Goal: Information Seeking & Learning: Learn about a topic

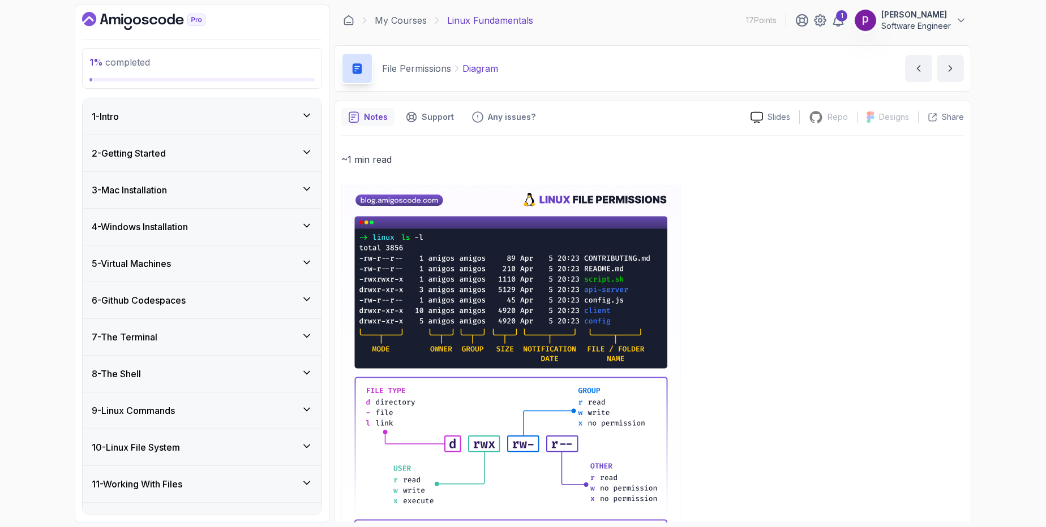
click at [171, 118] on div "1 - Intro" at bounding box center [202, 117] width 221 height 14
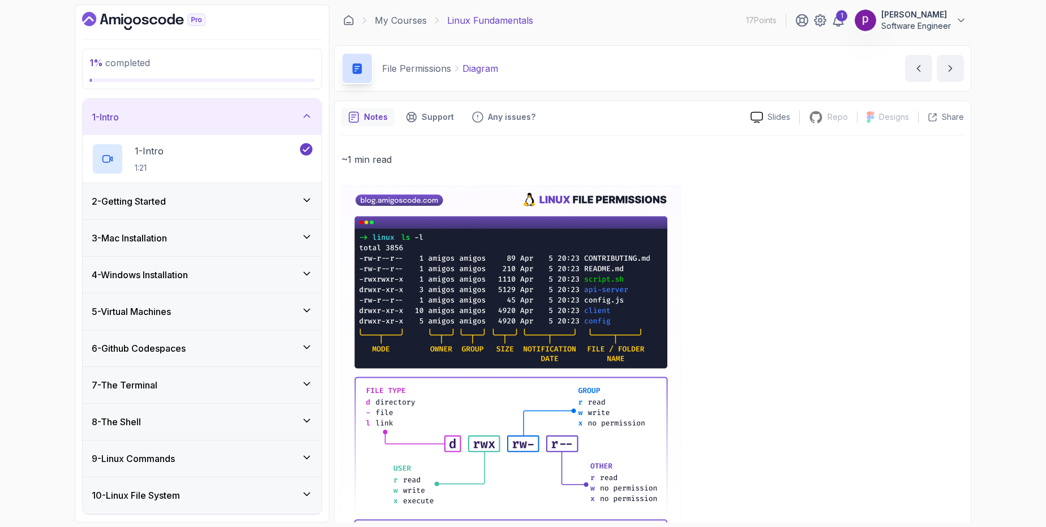
click at [171, 118] on div "1 - Intro" at bounding box center [202, 117] width 221 height 14
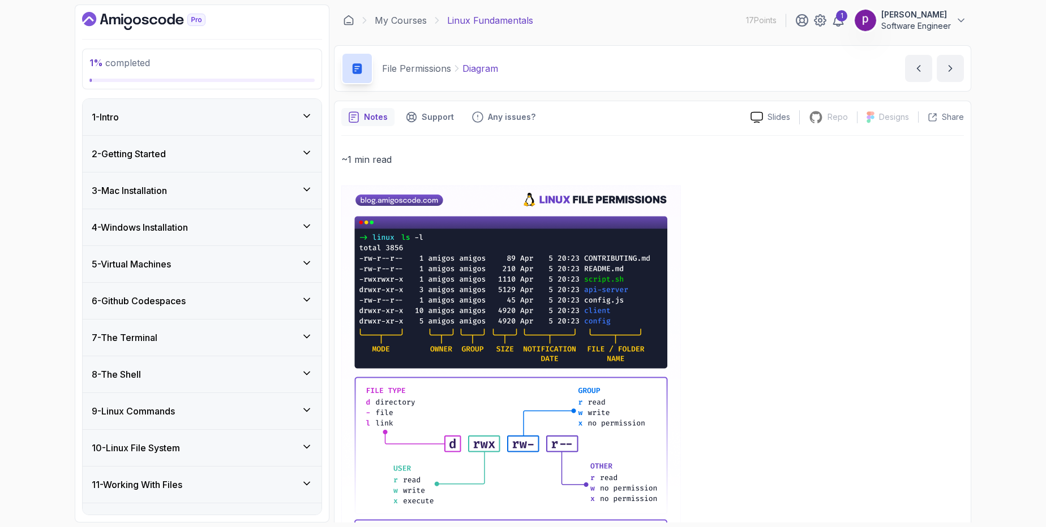
click at [165, 154] on h3 "2 - Getting Started" at bounding box center [129, 154] width 74 height 14
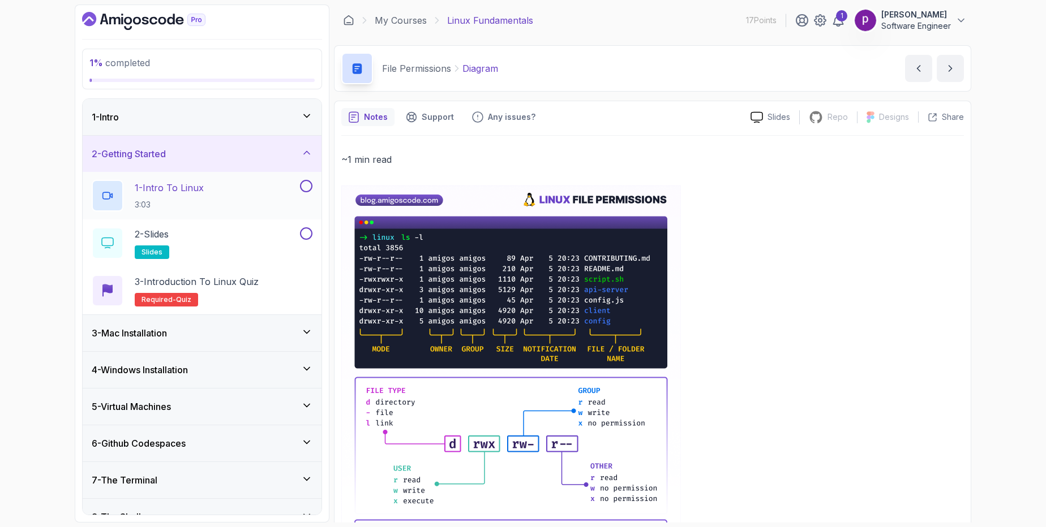
click at [194, 191] on p "1 - Intro To Linux" at bounding box center [169, 188] width 69 height 14
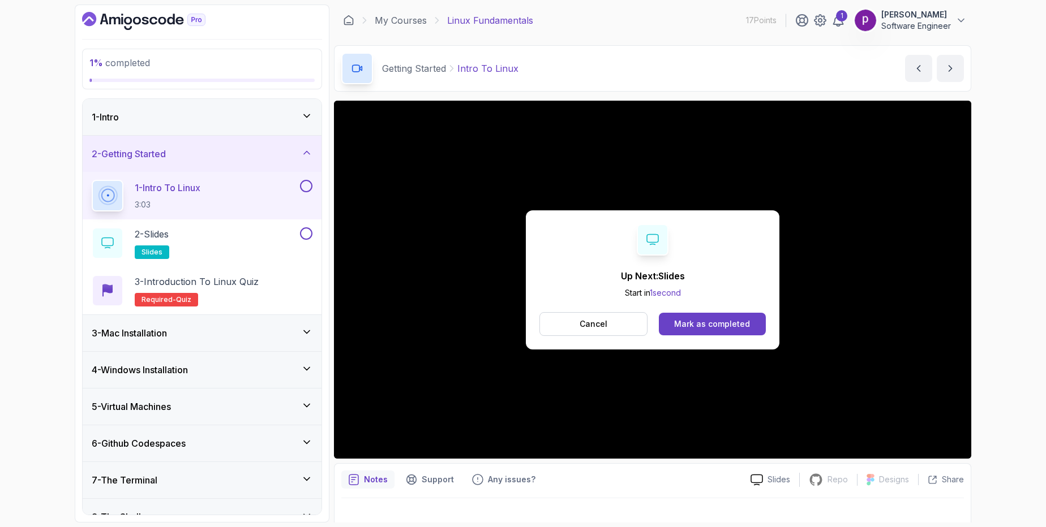
click at [307, 187] on button at bounding box center [306, 186] width 12 height 12
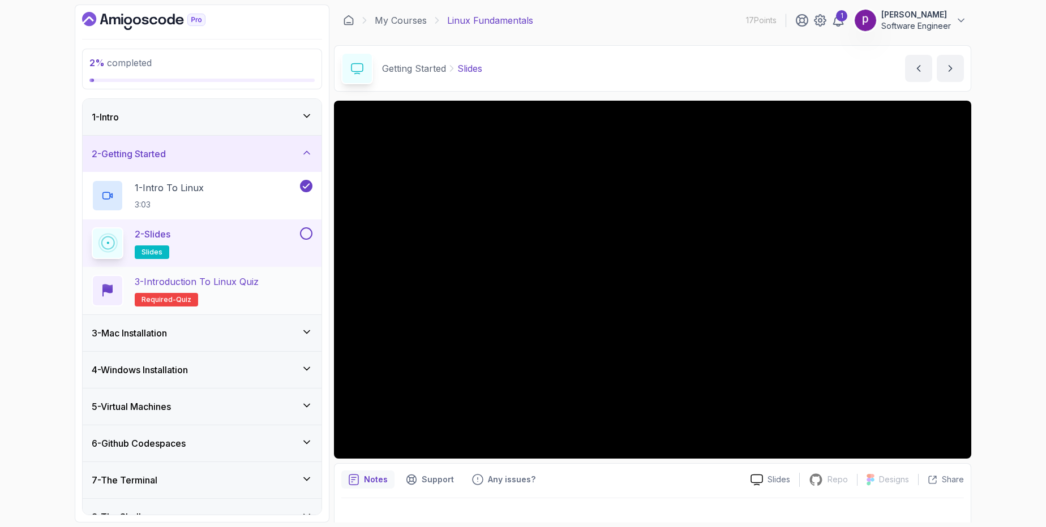
click at [254, 289] on h2 "3 - Introduction to Linux Quiz Required- quiz" at bounding box center [197, 291] width 124 height 32
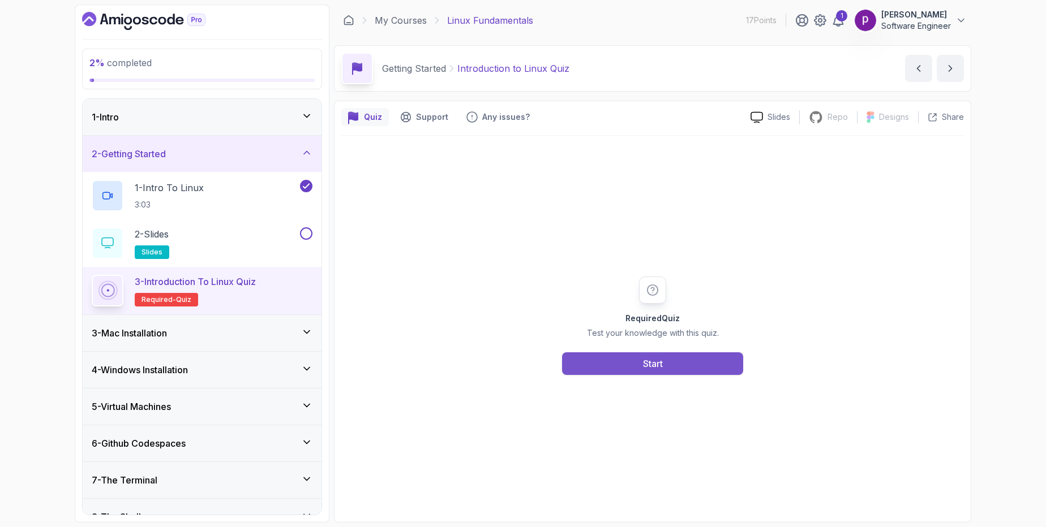
click at [595, 364] on button "Start" at bounding box center [652, 363] width 181 height 23
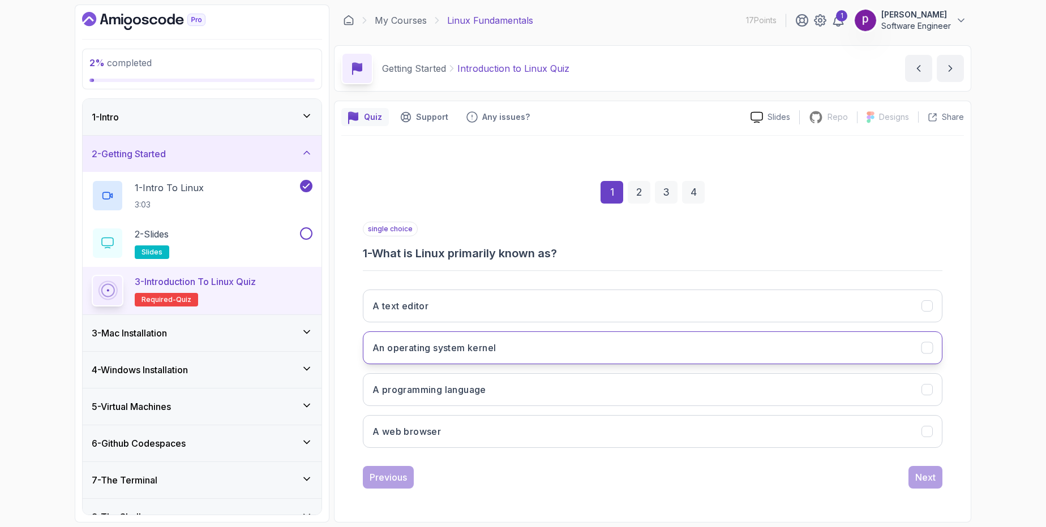
click at [462, 349] on h3 "An operating system kernel" at bounding box center [433, 348] width 123 height 14
click at [912, 483] on button "Next" at bounding box center [925, 477] width 34 height 23
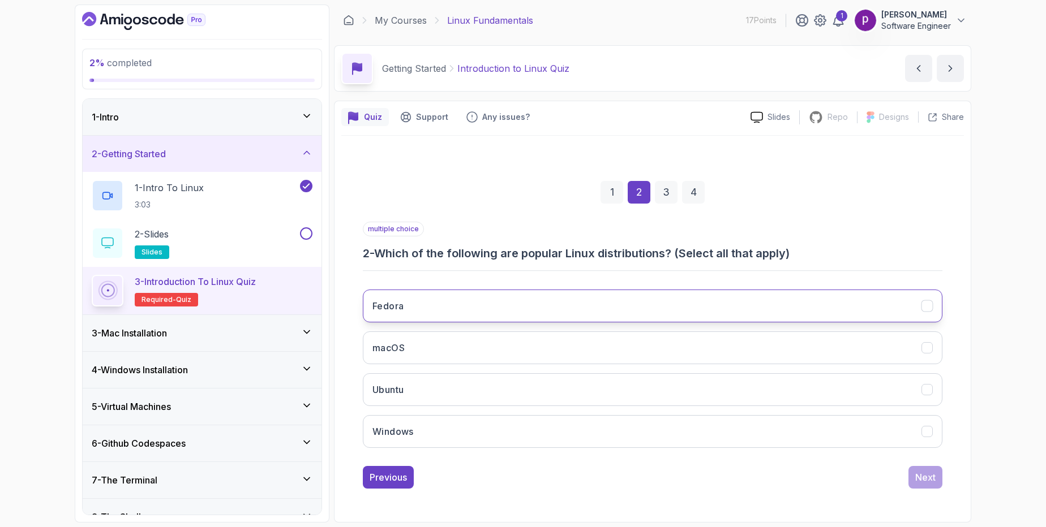
click at [387, 308] on h3 "Fedora" at bounding box center [387, 306] width 31 height 14
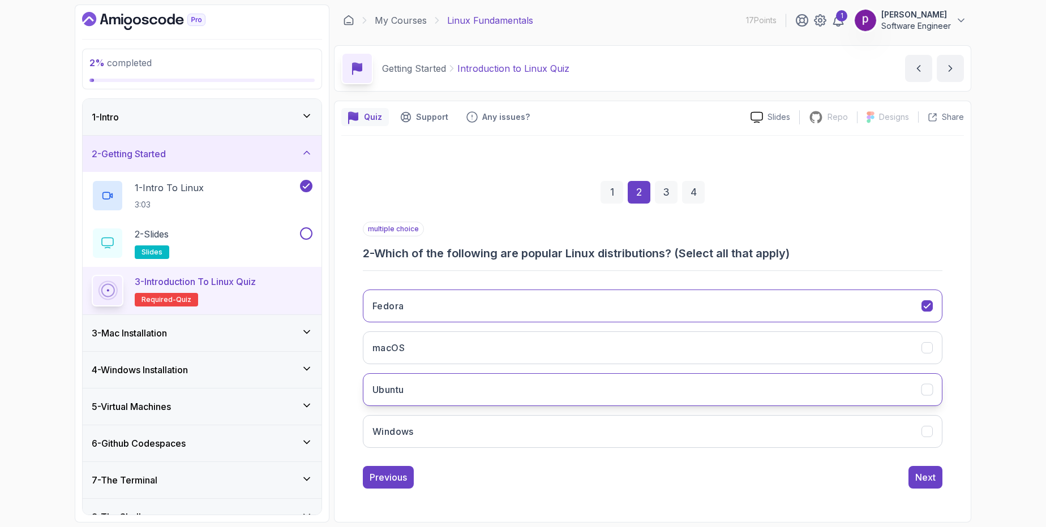
click at [394, 392] on h3 "Ubuntu" at bounding box center [387, 390] width 31 height 14
click at [920, 484] on button "Next" at bounding box center [925, 477] width 34 height 23
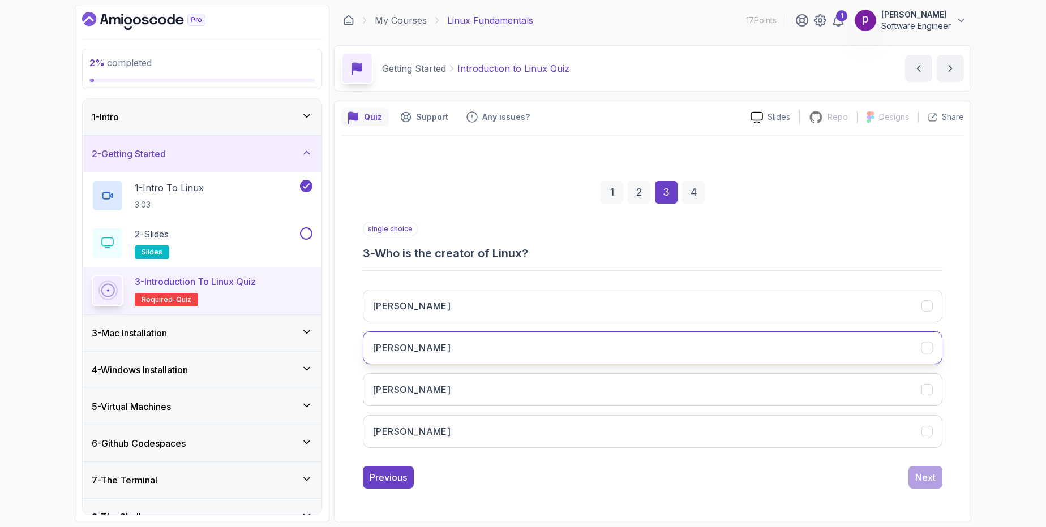
click at [469, 346] on button "[PERSON_NAME]" at bounding box center [652, 348] width 579 height 33
click at [917, 482] on div "Next" at bounding box center [925, 478] width 20 height 14
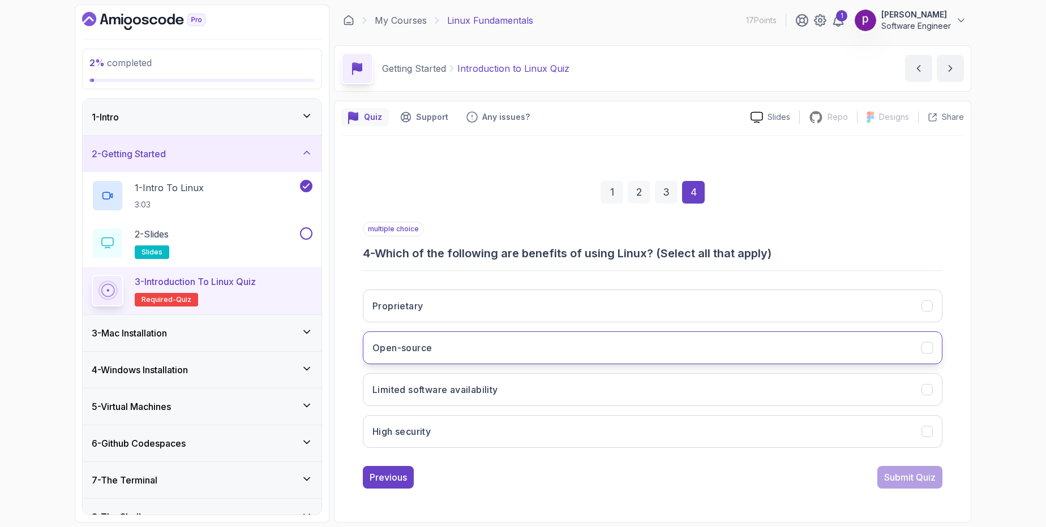
click at [524, 354] on button "Open-source" at bounding box center [652, 348] width 579 height 33
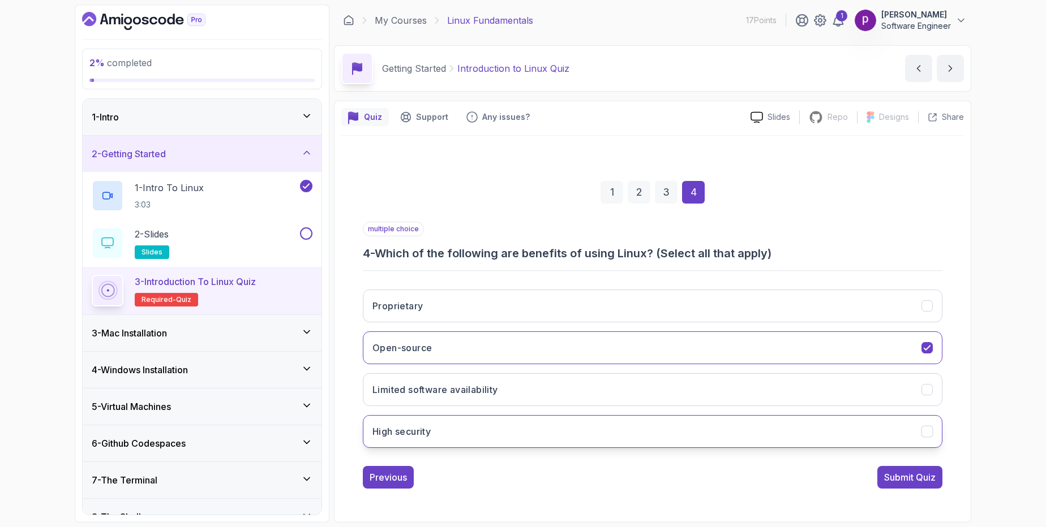
click at [510, 435] on button "High security" at bounding box center [652, 431] width 579 height 33
click at [565, 306] on button "Proprietary" at bounding box center [652, 306] width 579 height 33
click at [845, 317] on button "Proprietary" at bounding box center [652, 306] width 579 height 33
click at [909, 479] on div "Submit Quiz" at bounding box center [909, 478] width 51 height 14
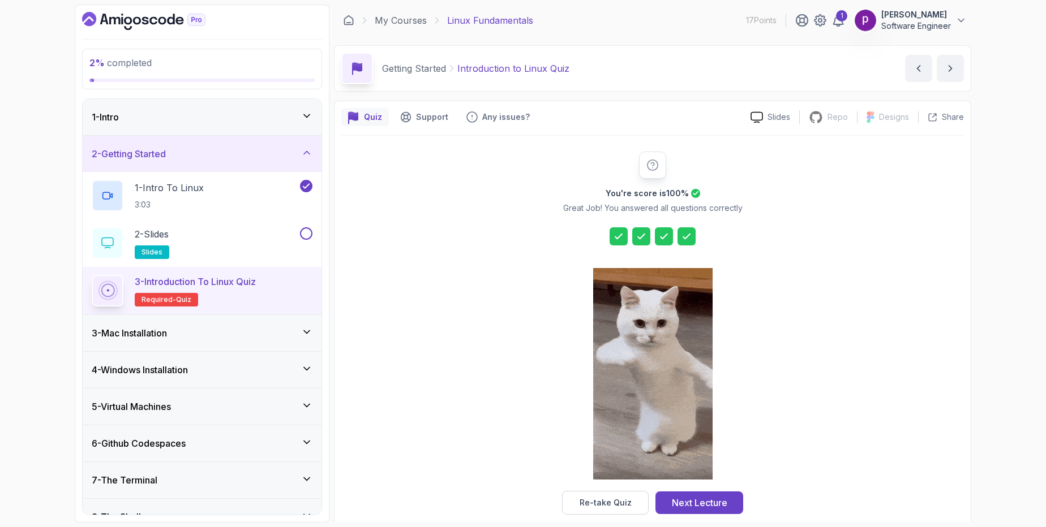
scroll to position [15, 0]
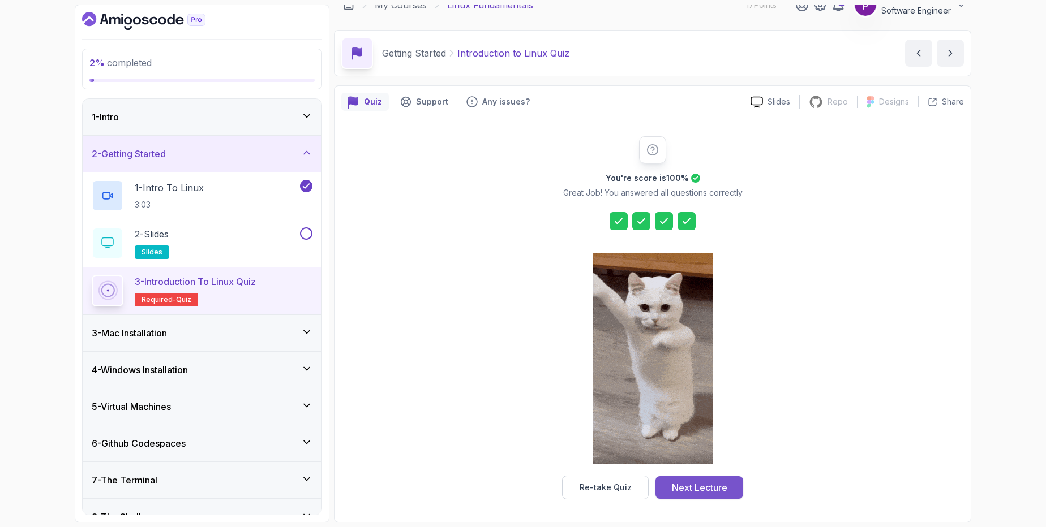
click at [689, 489] on div "Next Lecture" at bounding box center [699, 488] width 55 height 14
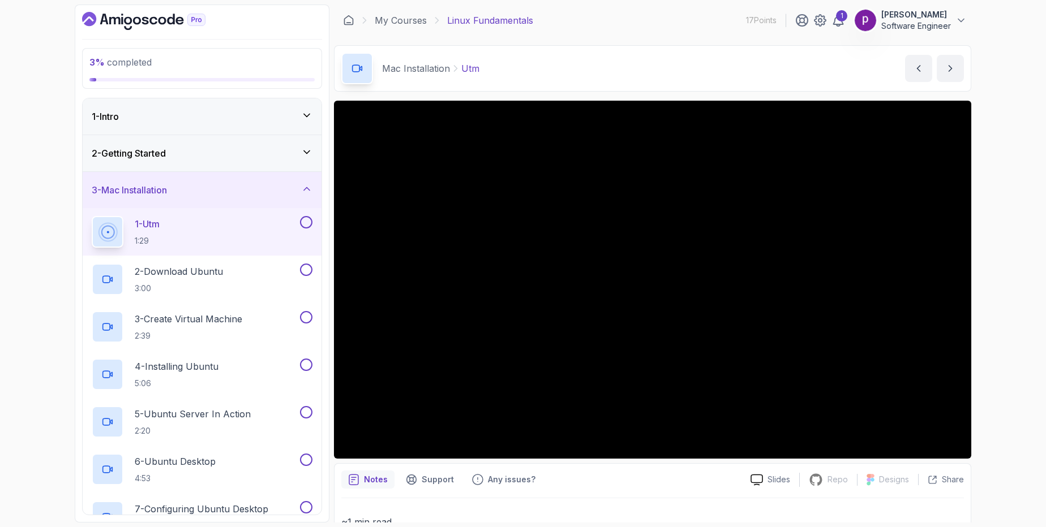
click at [204, 180] on div "3 - Mac Installation" at bounding box center [202, 190] width 239 height 36
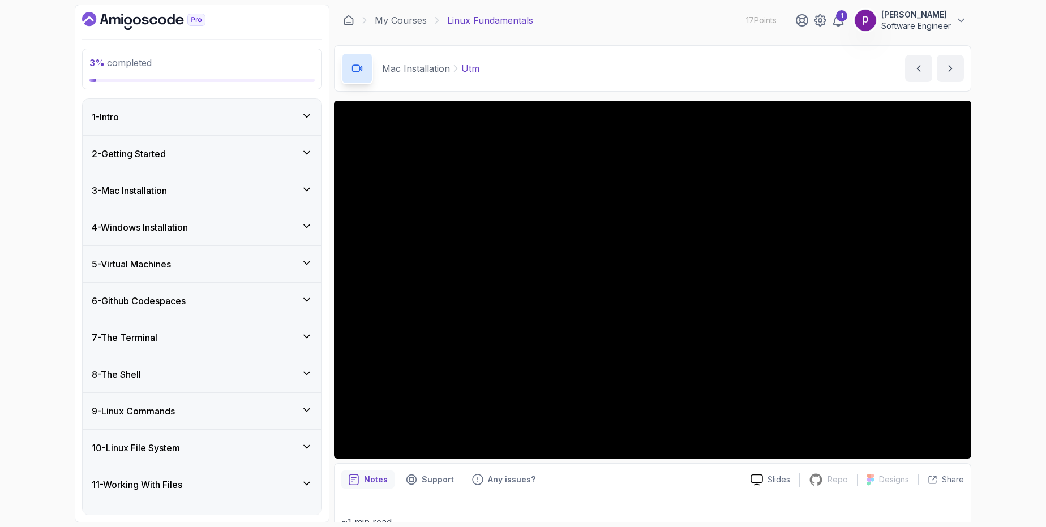
click at [205, 227] on div "4 - Windows Installation" at bounding box center [202, 228] width 221 height 14
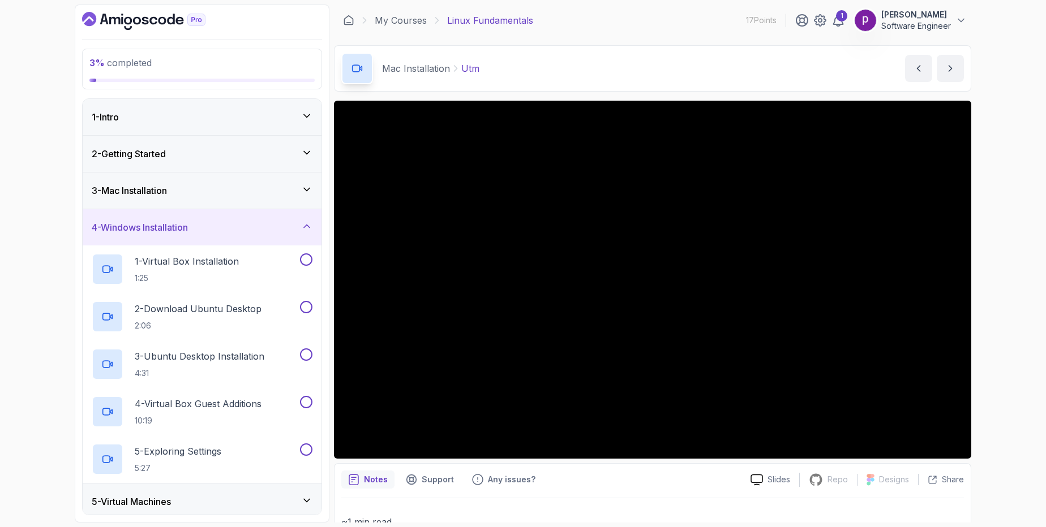
click at [188, 231] on h3 "4 - Windows Installation" at bounding box center [140, 228] width 96 height 14
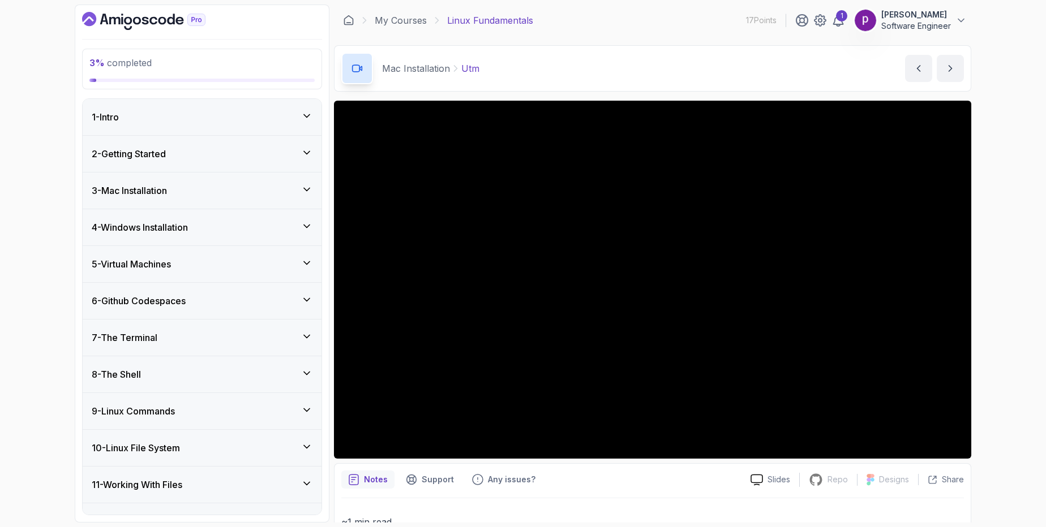
click at [188, 231] on h3 "4 - Windows Installation" at bounding box center [140, 228] width 96 height 14
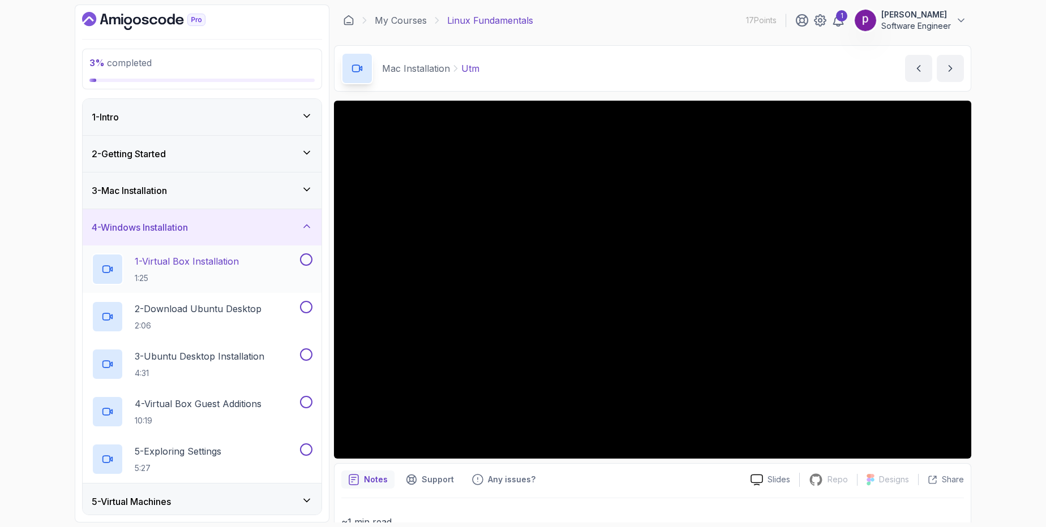
click at [185, 261] on p "1 - Virtual Box Installation" at bounding box center [187, 262] width 104 height 14
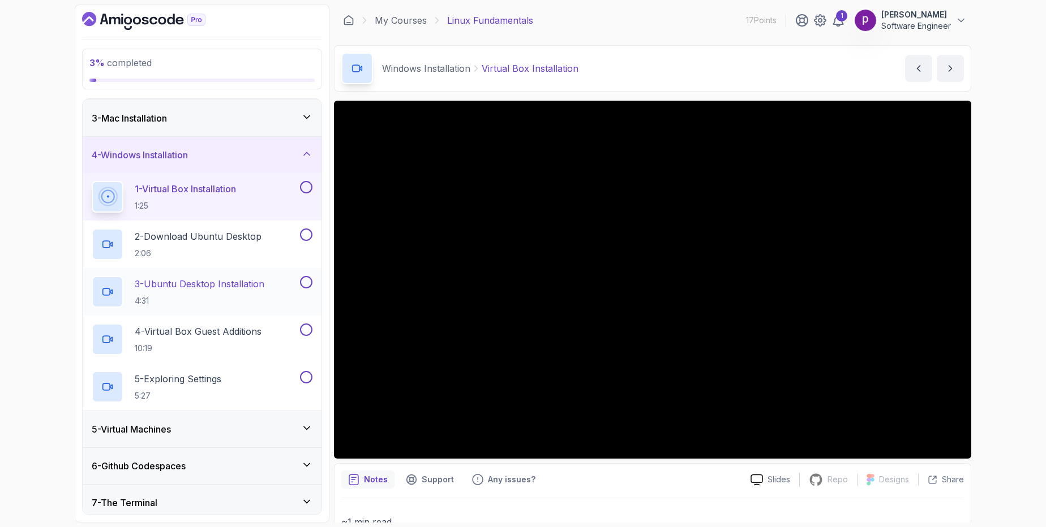
scroll to position [81, 0]
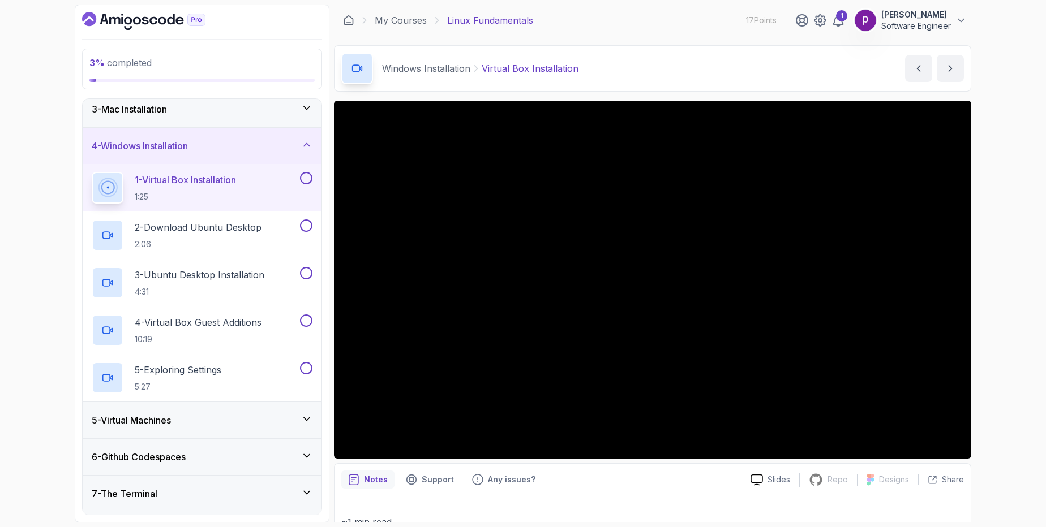
click at [207, 141] on div "4 - Windows Installation" at bounding box center [202, 146] width 221 height 14
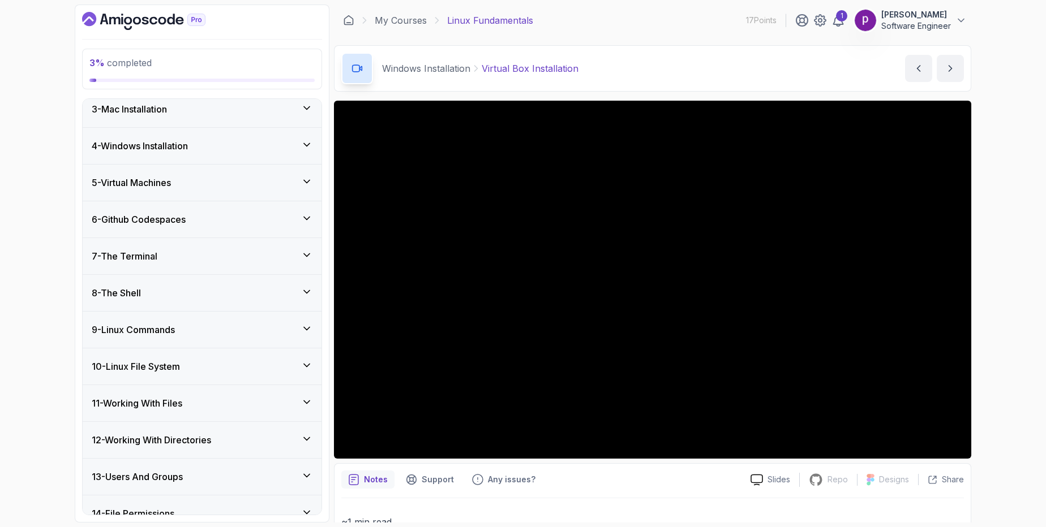
click at [193, 181] on div "5 - Virtual Machines" at bounding box center [202, 183] width 221 height 14
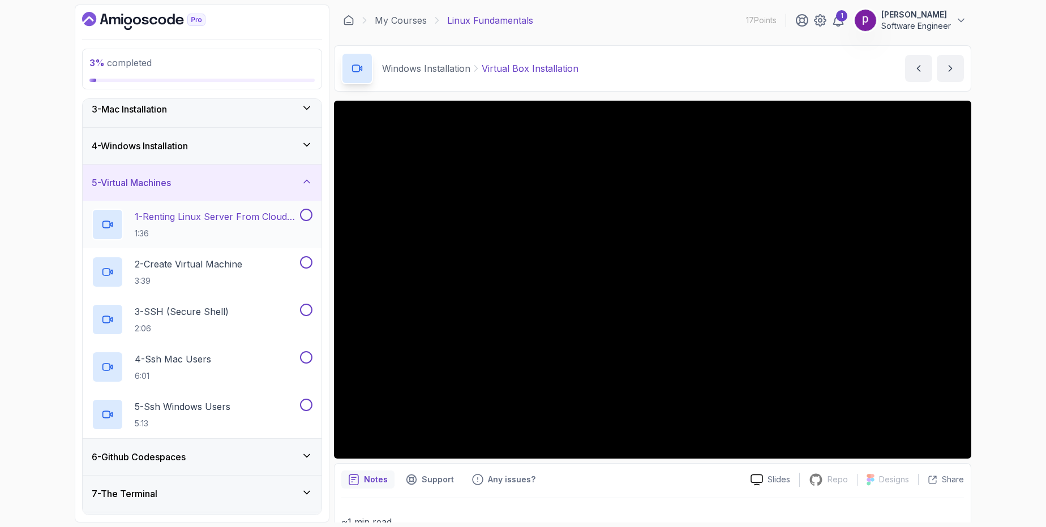
click at [194, 220] on p "1 - Renting Linux Server From Cloud Providers" at bounding box center [216, 217] width 163 height 14
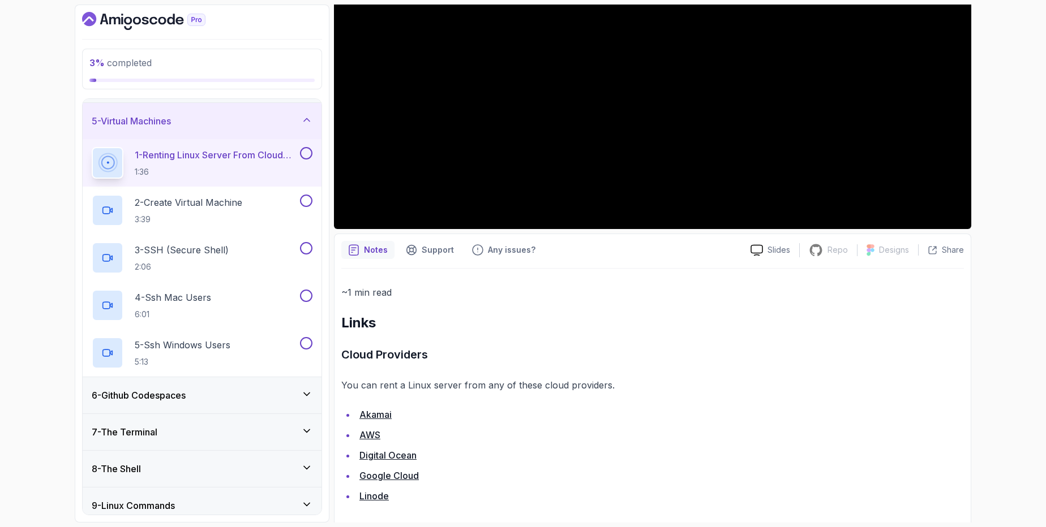
scroll to position [239, 0]
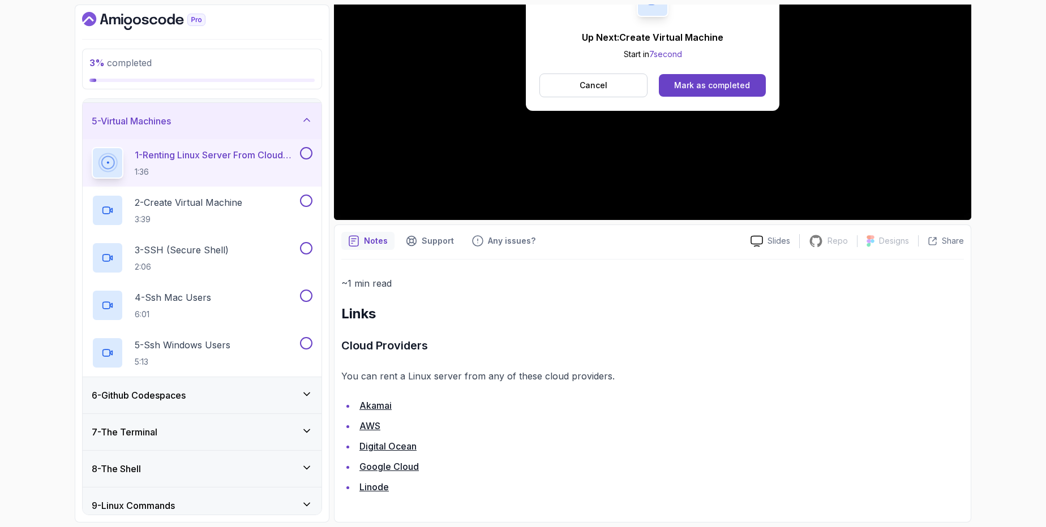
click at [371, 425] on link "AWS" at bounding box center [369, 425] width 21 height 11
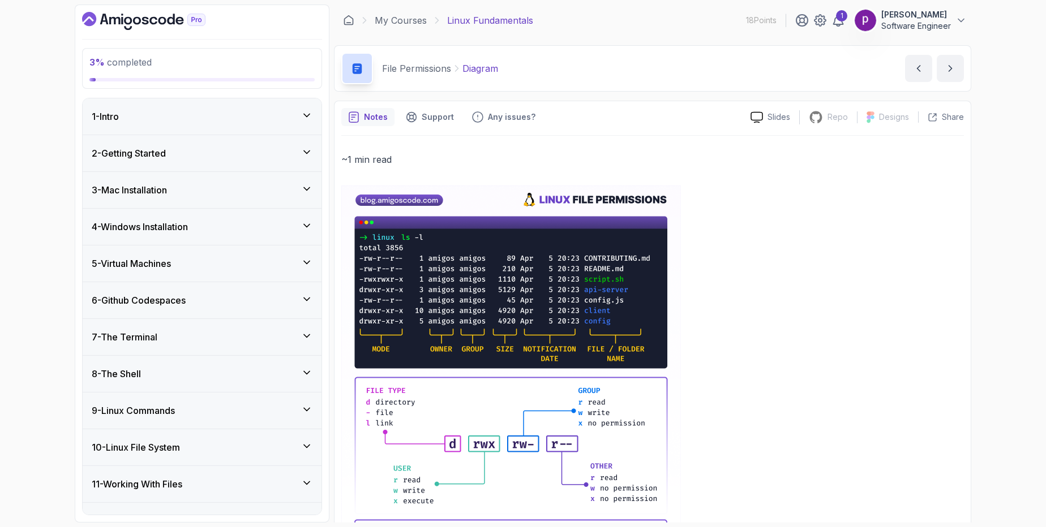
click at [135, 155] on h3 "2 - Getting Started" at bounding box center [129, 154] width 74 height 14
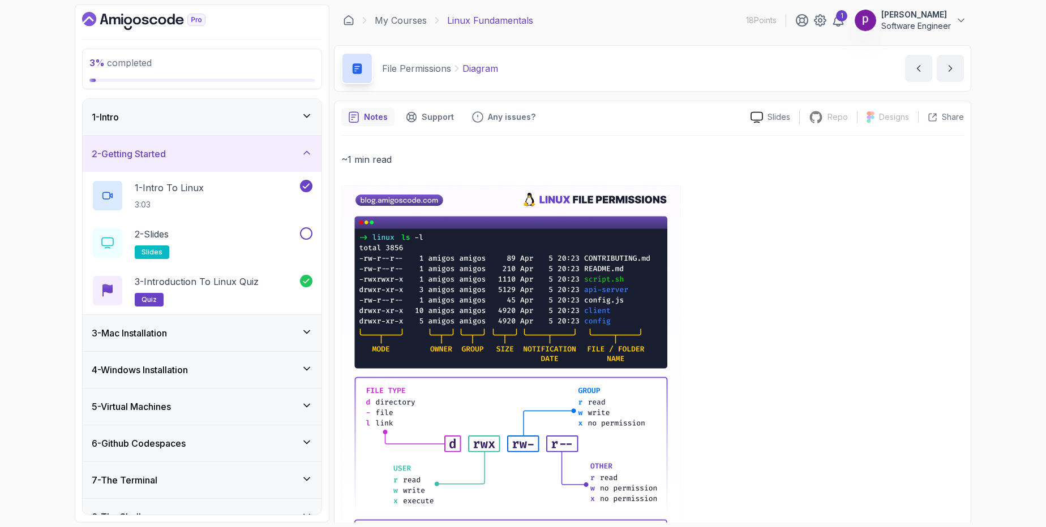
click at [135, 155] on h3 "2 - Getting Started" at bounding box center [129, 154] width 74 height 14
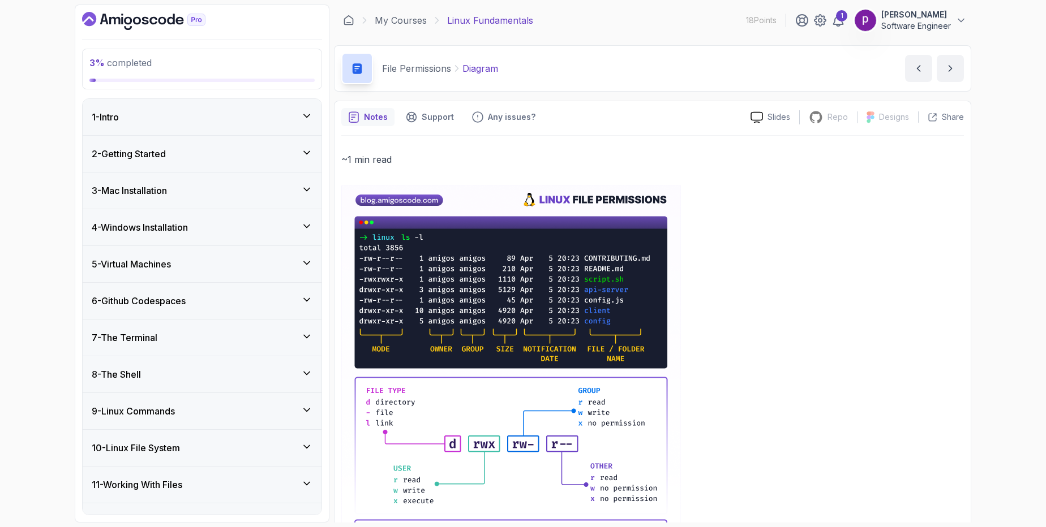
click at [136, 191] on h3 "3 - Mac Installation" at bounding box center [129, 191] width 75 height 14
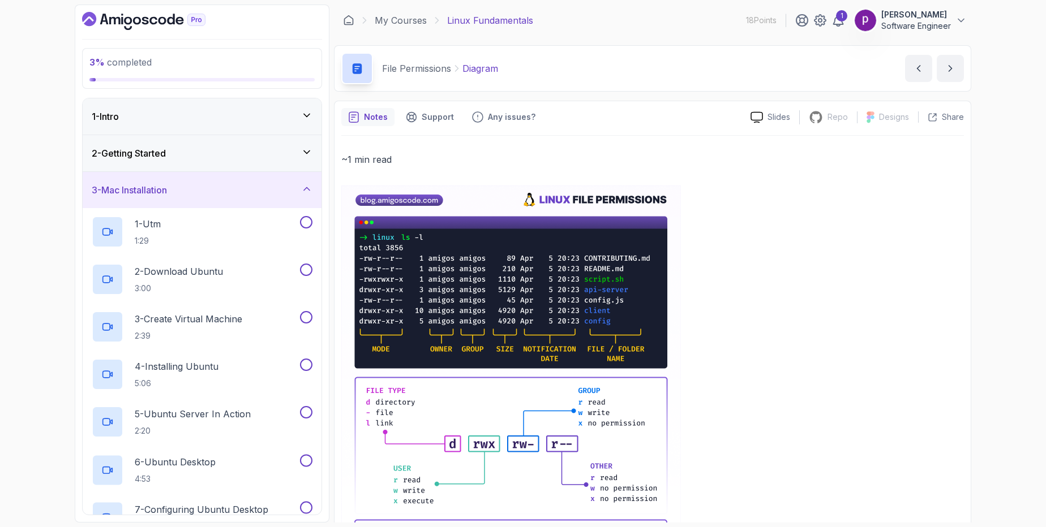
click at [136, 191] on h3 "3 - Mac Installation" at bounding box center [129, 190] width 75 height 14
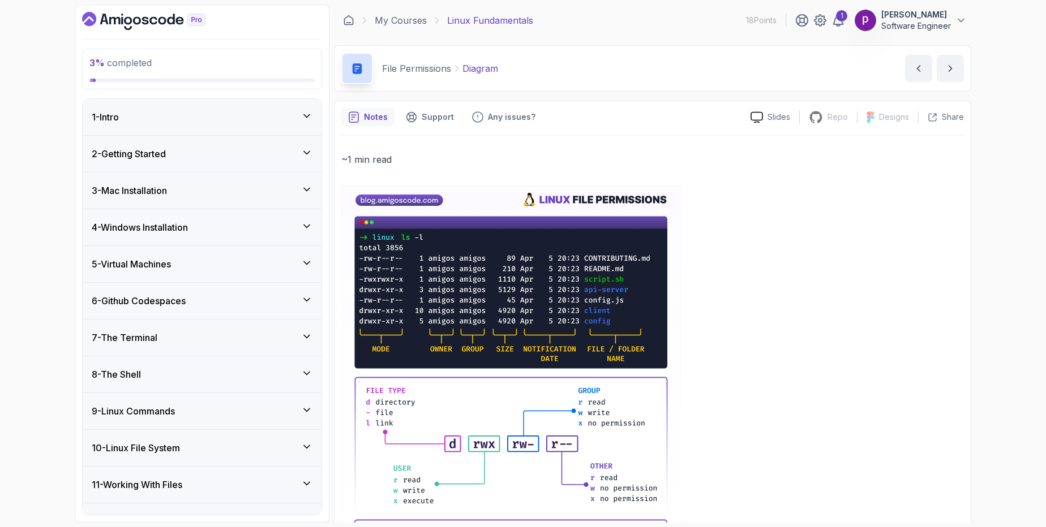
click at [135, 231] on h3 "4 - Windows Installation" at bounding box center [140, 228] width 96 height 14
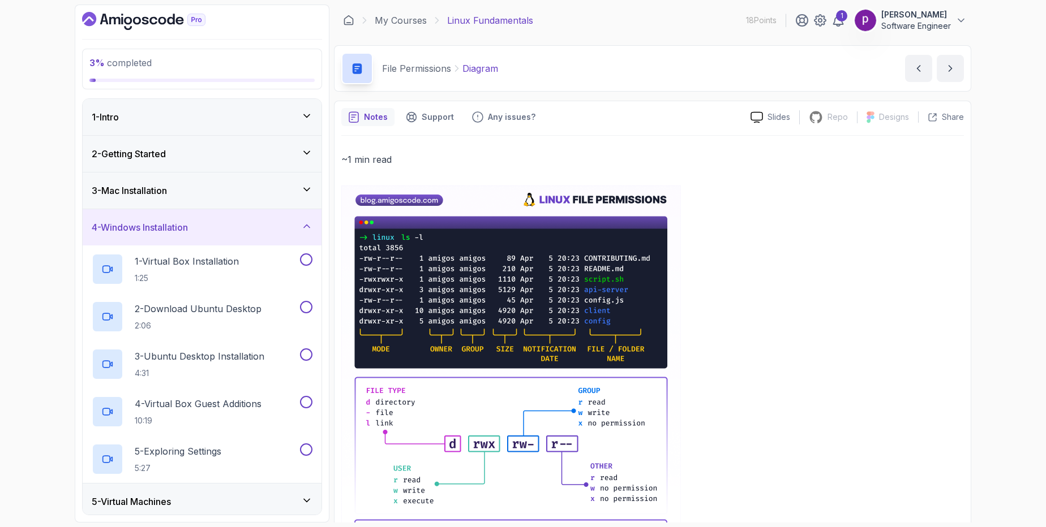
click at [148, 236] on div "4 - Windows Installation" at bounding box center [202, 227] width 239 height 36
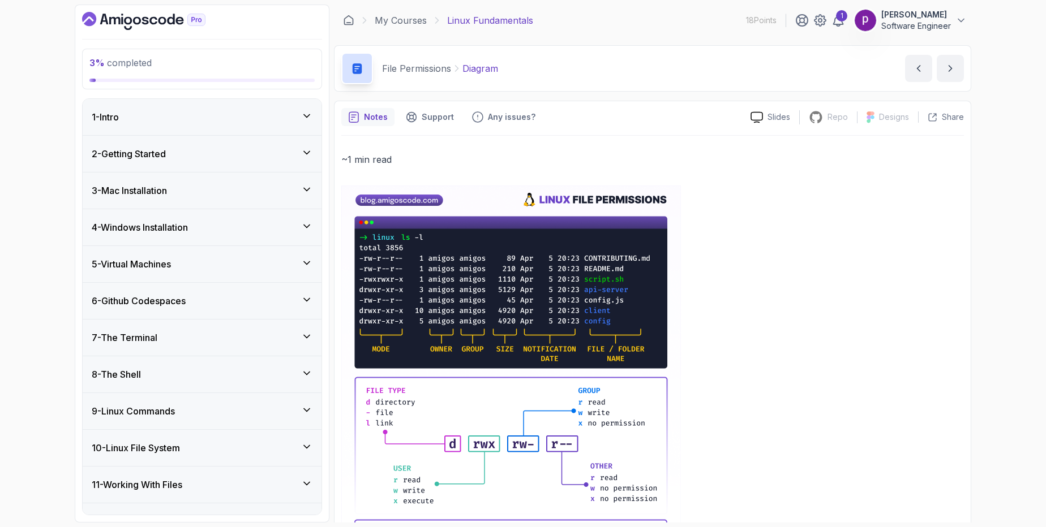
click at [147, 270] on h3 "5 - Virtual Machines" at bounding box center [131, 264] width 79 height 14
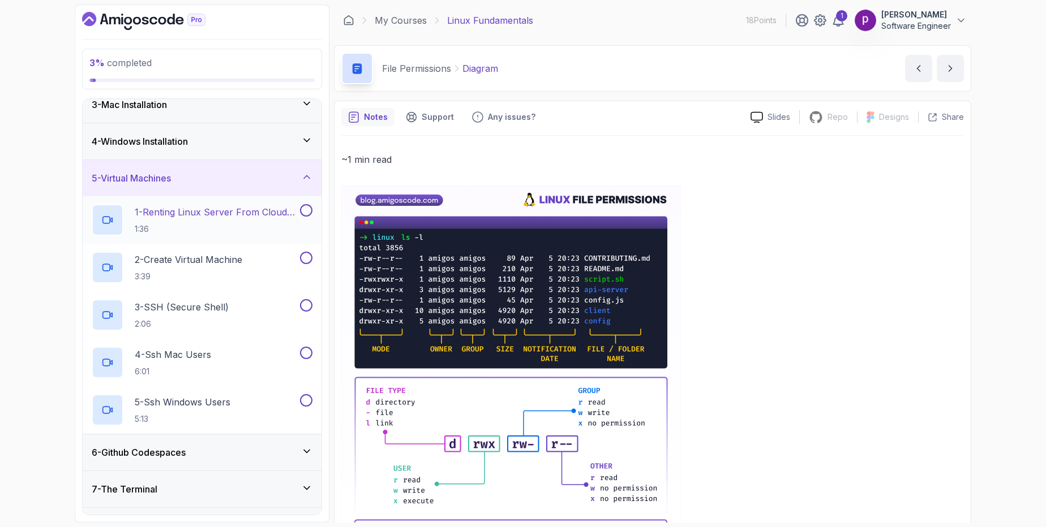
scroll to position [104, 0]
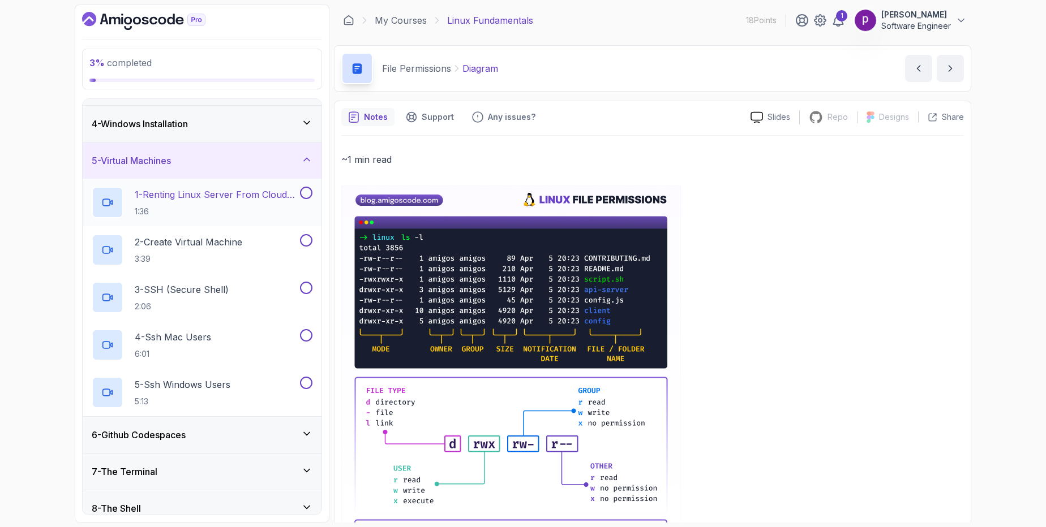
click at [308, 187] on button at bounding box center [306, 193] width 12 height 12
click at [295, 246] on div "2 - Create Virtual Machine 3:39" at bounding box center [195, 250] width 206 height 32
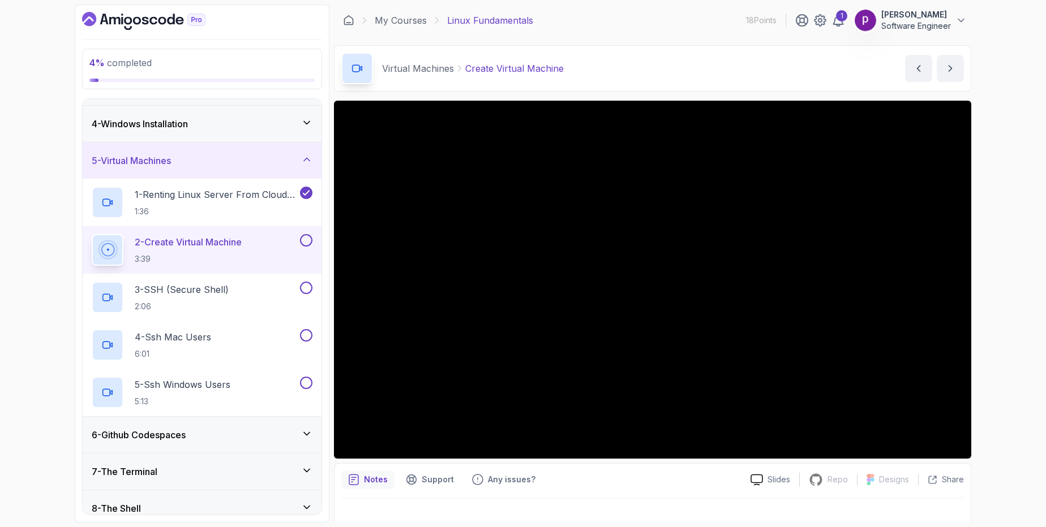
scroll to position [15, 0]
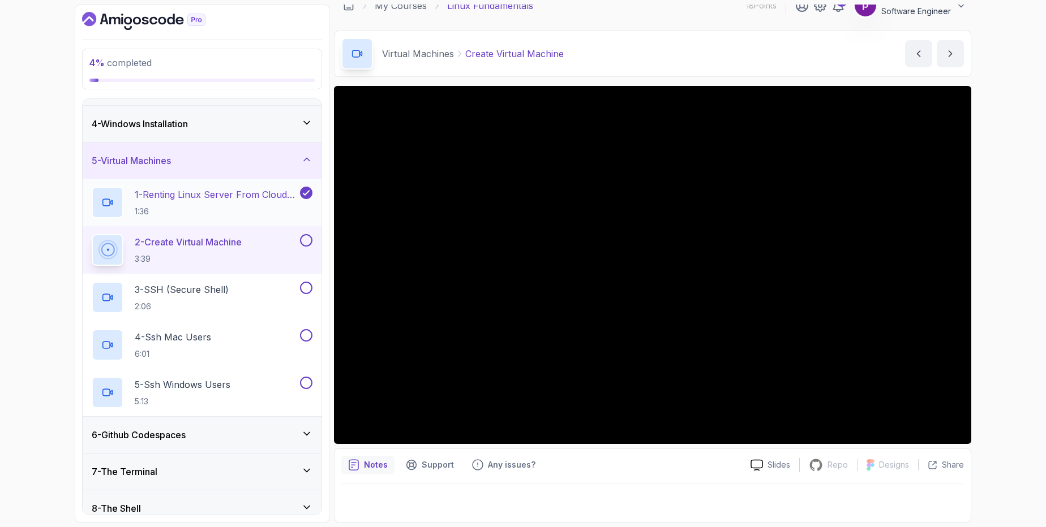
click at [198, 198] on p "1 - Renting Linux Server From Cloud Providers" at bounding box center [216, 195] width 163 height 14
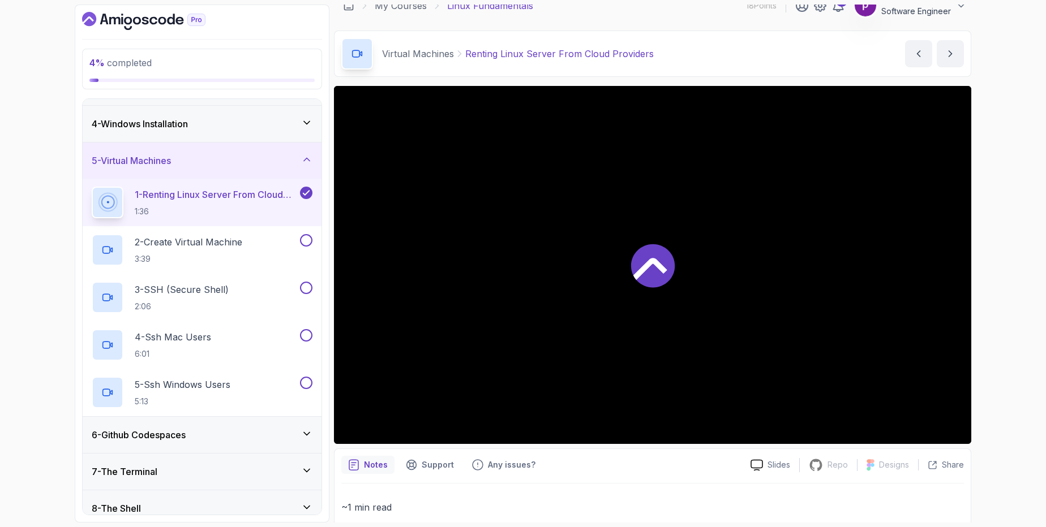
scroll to position [239, 0]
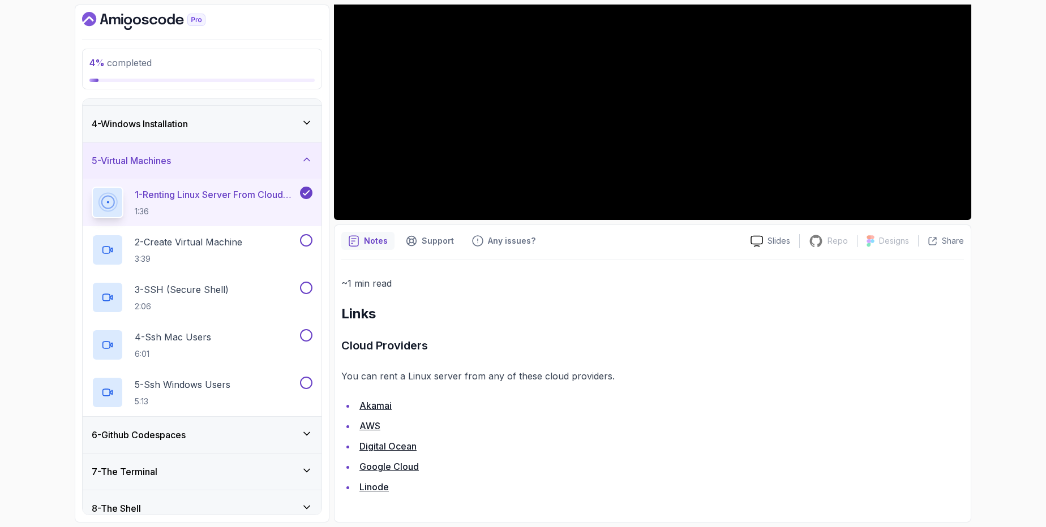
click at [369, 408] on link "Akamai" at bounding box center [375, 405] width 32 height 11
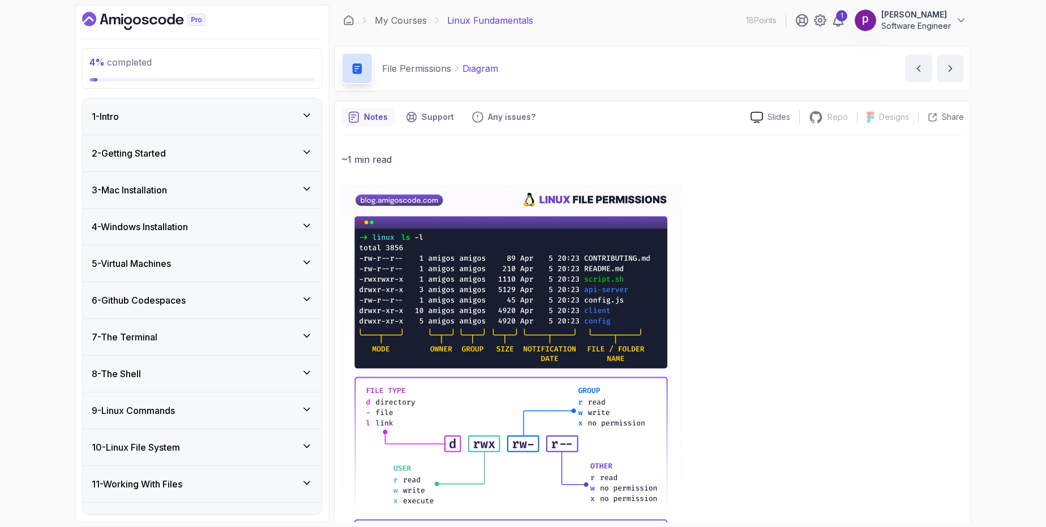
click at [137, 231] on h3 "4 - Windows Installation" at bounding box center [140, 227] width 96 height 14
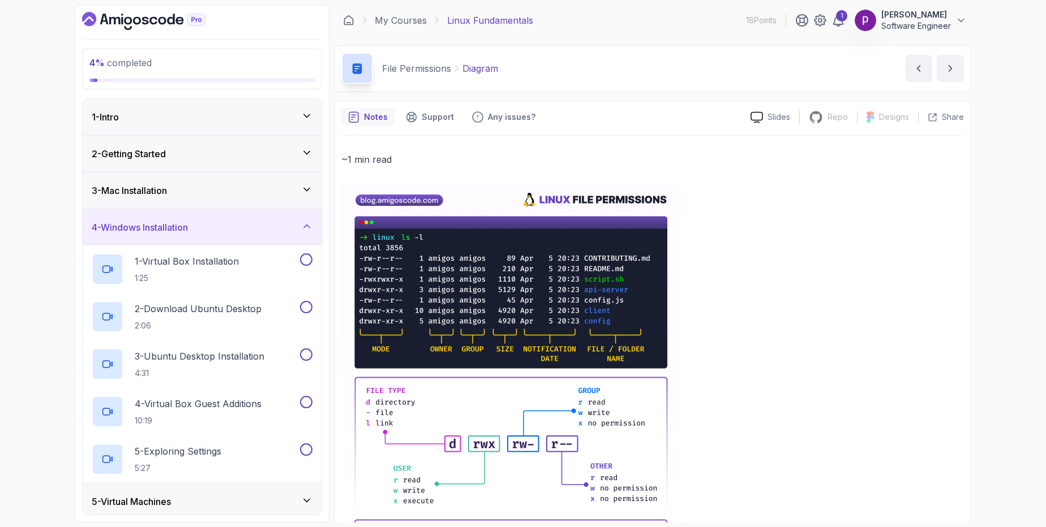
click at [137, 231] on h3 "4 - Windows Installation" at bounding box center [140, 228] width 96 height 14
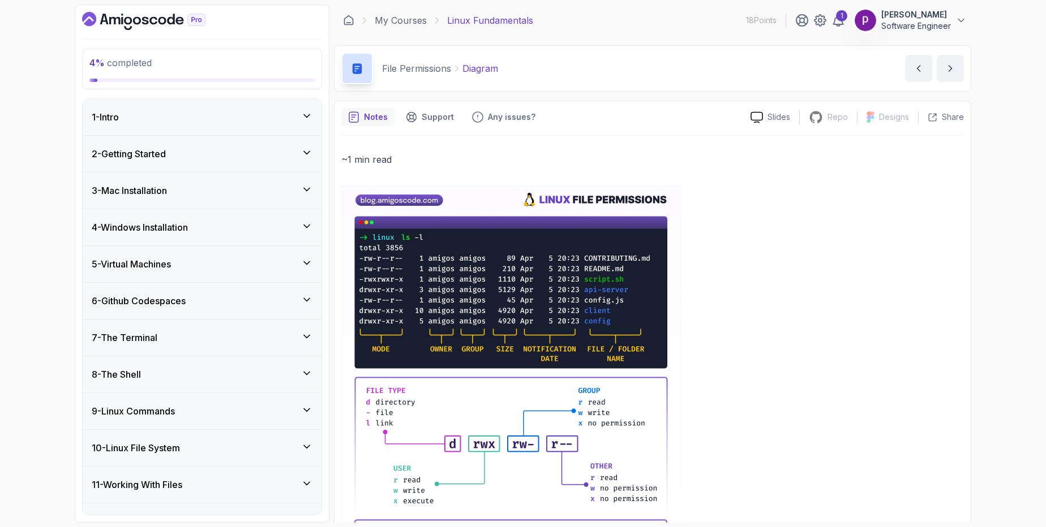
click at [138, 303] on h3 "6 - Github Codespaces" at bounding box center [139, 301] width 94 height 14
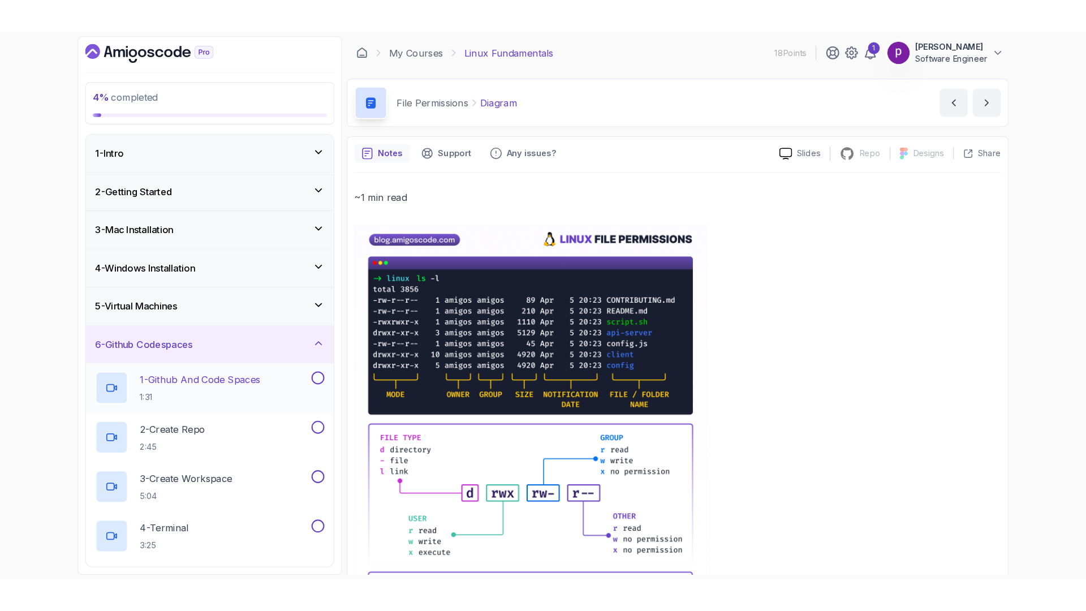
scroll to position [135, 0]
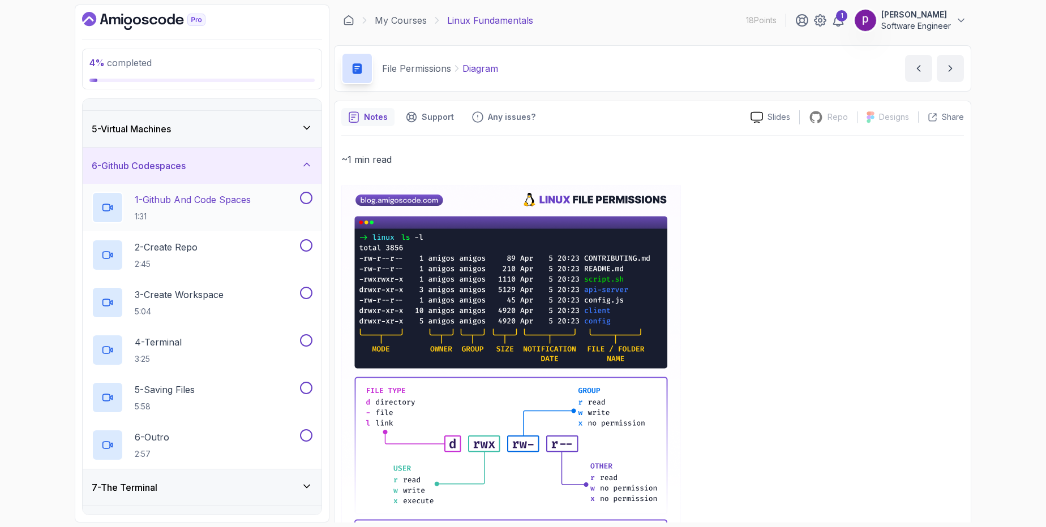
click at [200, 213] on p "1:31" at bounding box center [193, 216] width 116 height 11
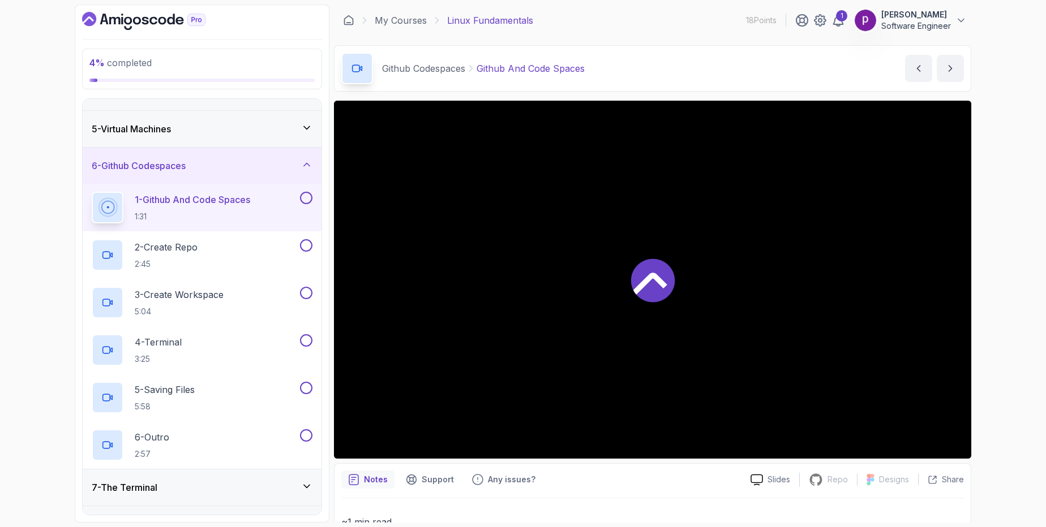
click at [306, 197] on button at bounding box center [306, 198] width 12 height 12
click at [306, 199] on icon at bounding box center [306, 198] width 6 height 5
